Goal: Check status: Check status

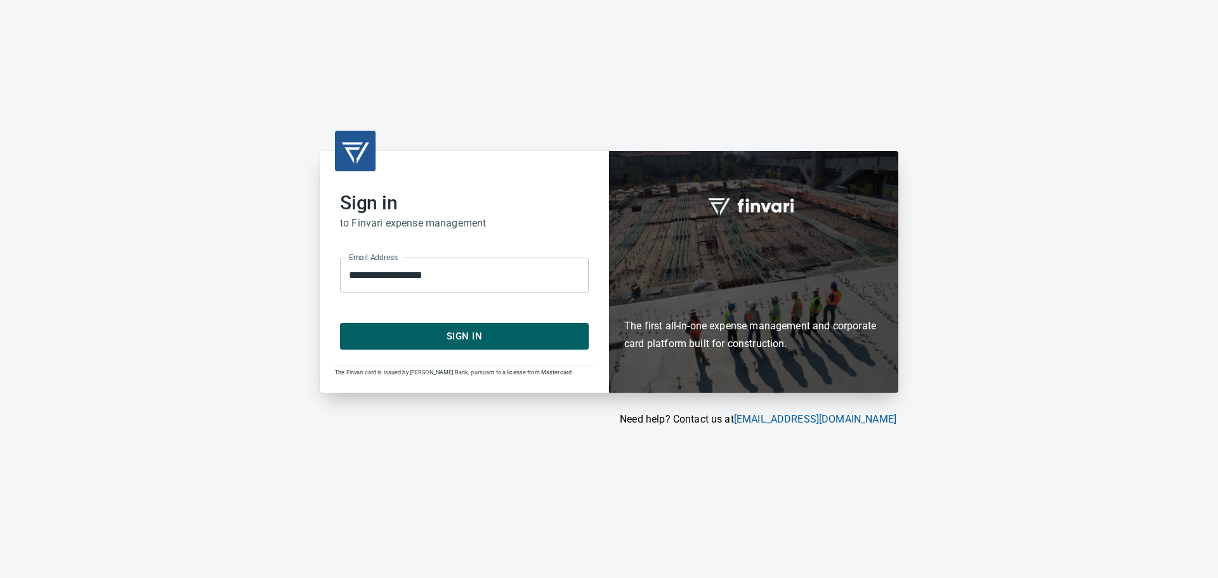
click at [457, 322] on form "**********" at bounding box center [464, 298] width 249 height 102
click at [460, 336] on span "Sign In" at bounding box center [464, 336] width 221 height 16
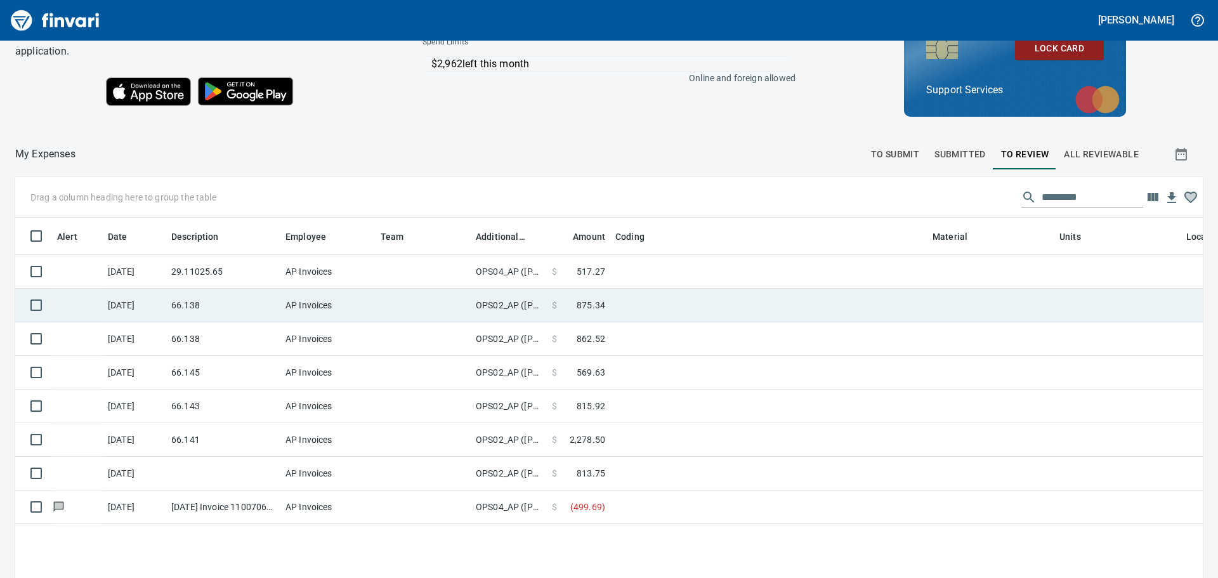
scroll to position [143, 0]
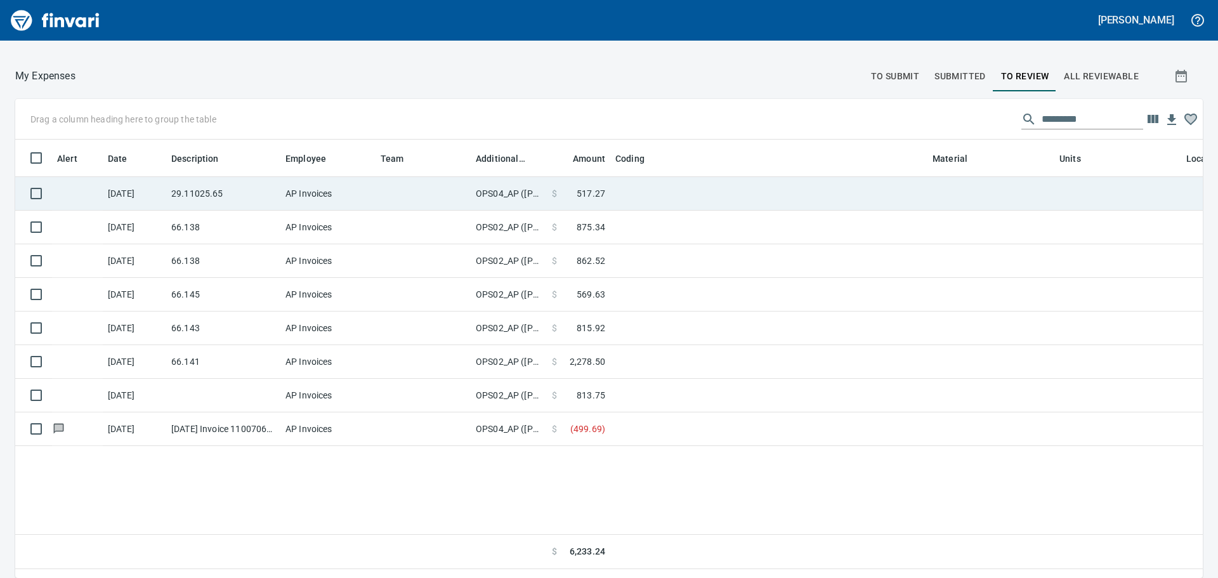
click at [732, 207] on td at bounding box center [768, 194] width 317 height 34
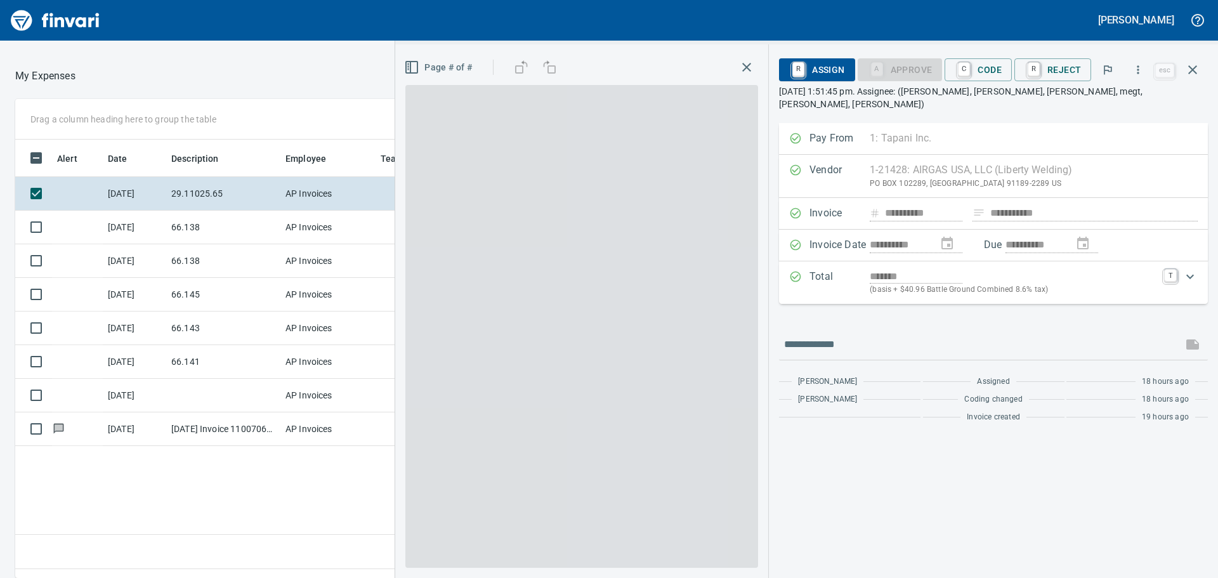
scroll to position [419, 851]
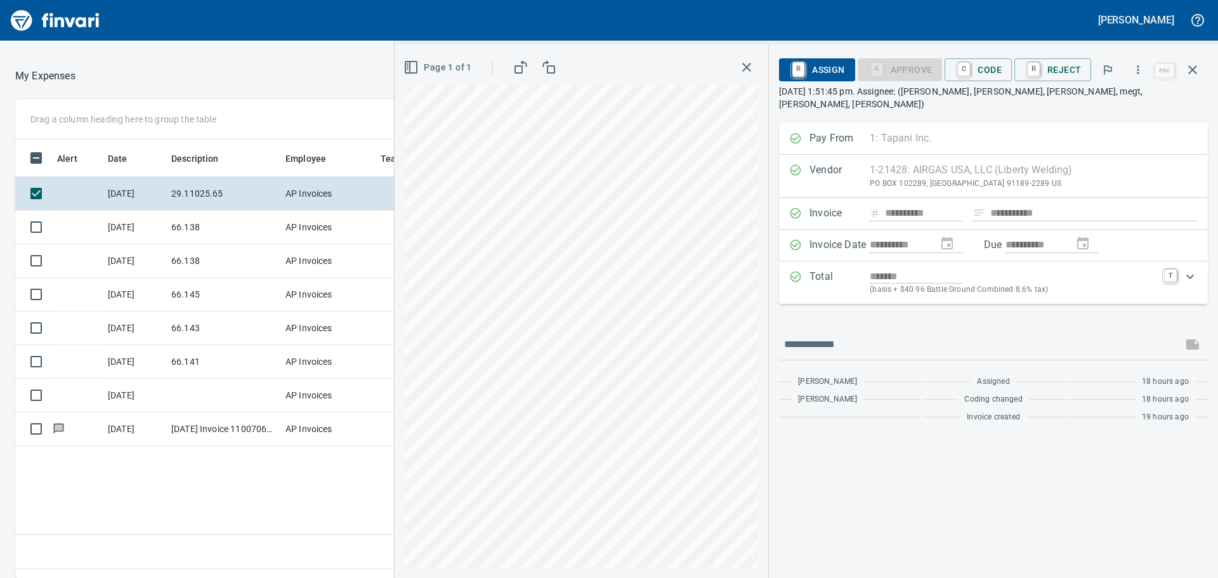
click at [748, 65] on icon "button" at bounding box center [746, 67] width 15 height 15
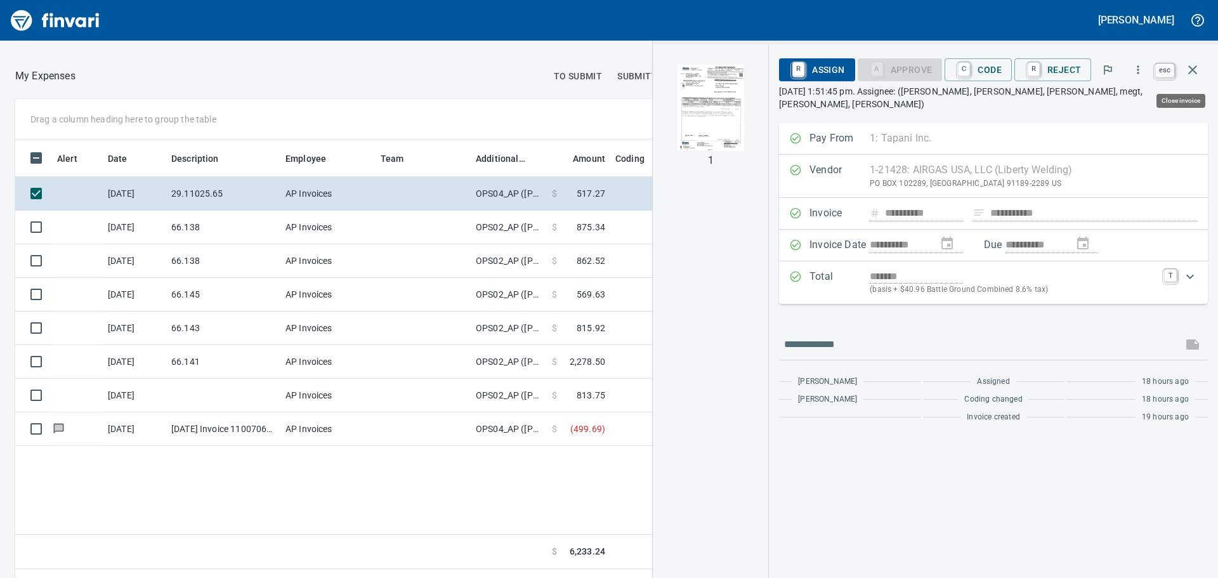
click at [1197, 70] on icon "button" at bounding box center [1192, 69] width 15 height 15
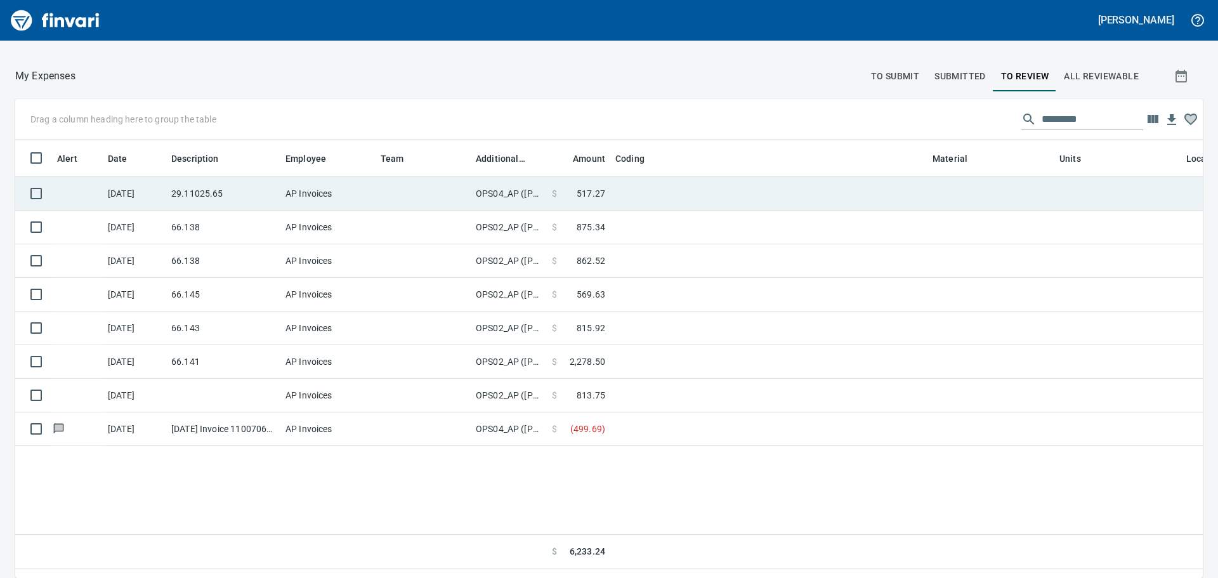
scroll to position [419, 1168]
